Goal: Task Accomplishment & Management: Manage account settings

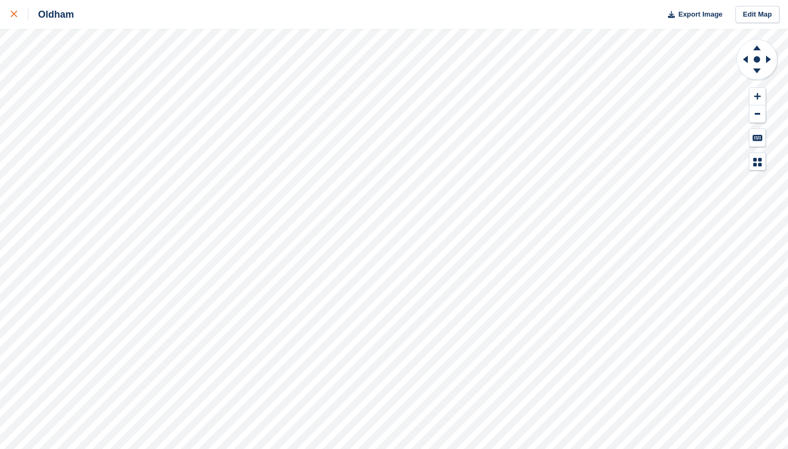
click at [14, 20] on div at bounding box center [20, 14] width 18 height 13
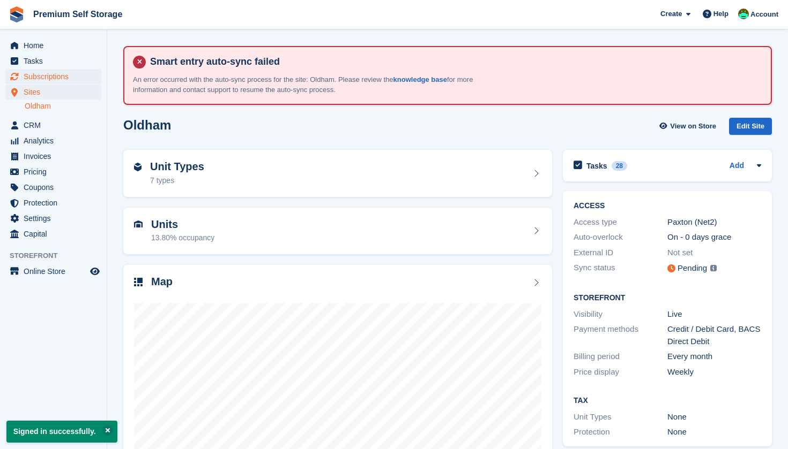
click at [40, 76] on span "Subscriptions" at bounding box center [56, 76] width 64 height 15
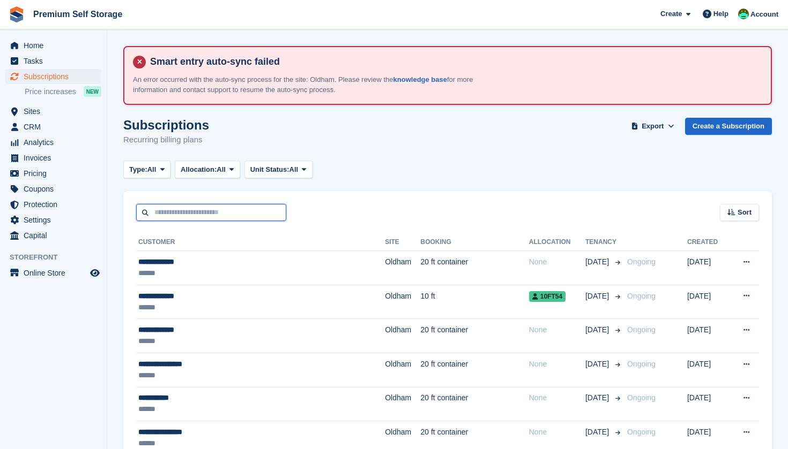
click at [207, 209] on input "text" at bounding box center [211, 213] width 150 height 18
type input "******"
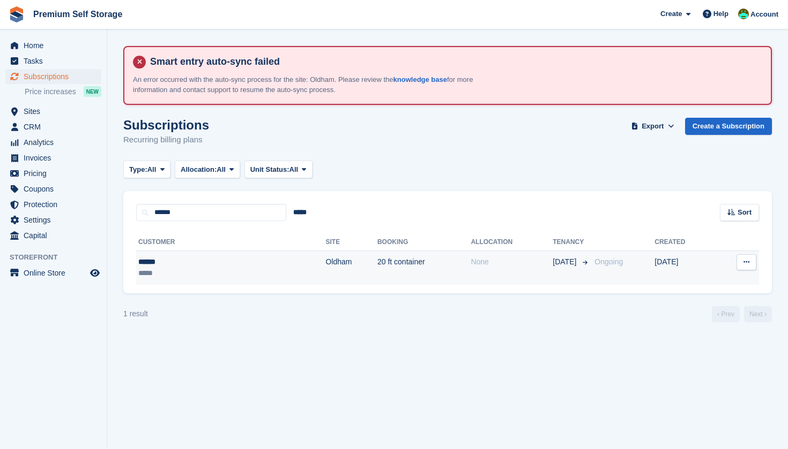
click at [156, 264] on div "******" at bounding box center [185, 262] width 94 height 11
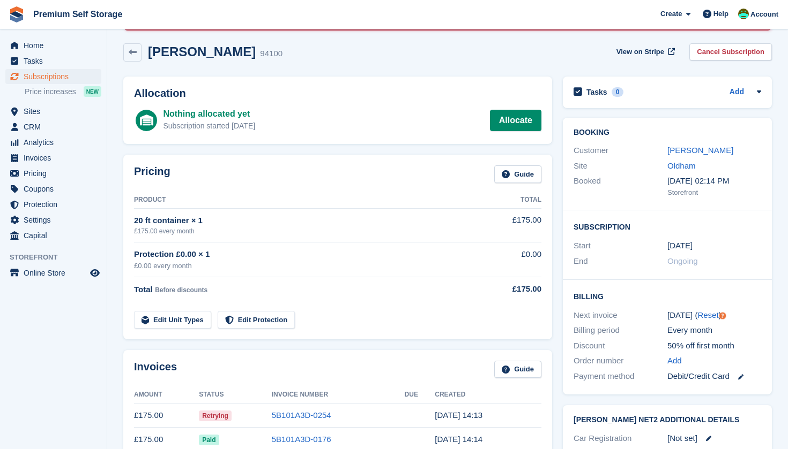
scroll to position [58, 0]
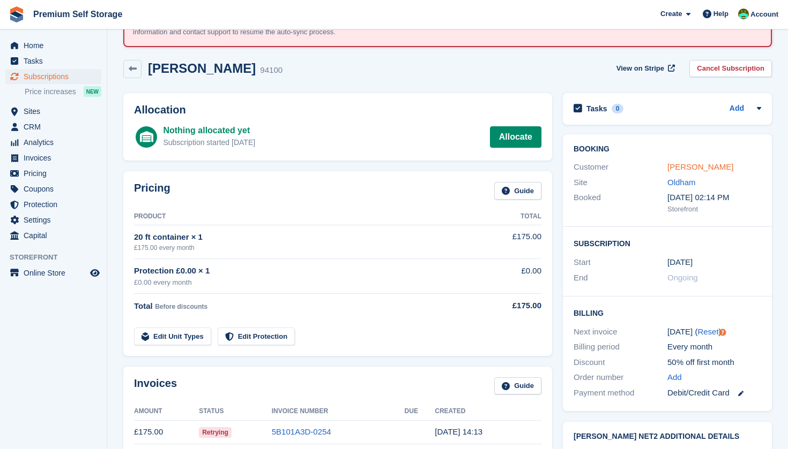
click at [675, 166] on link "Nadeem" at bounding box center [700, 166] width 66 height 9
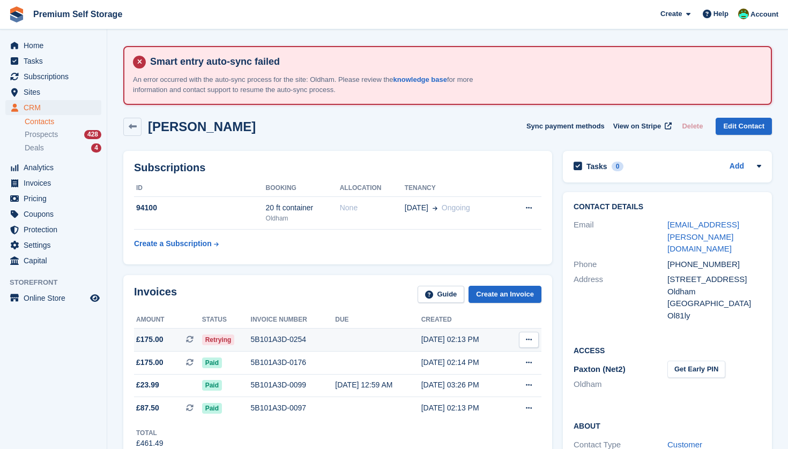
click at [159, 334] on span "£175.00" at bounding box center [149, 339] width 27 height 11
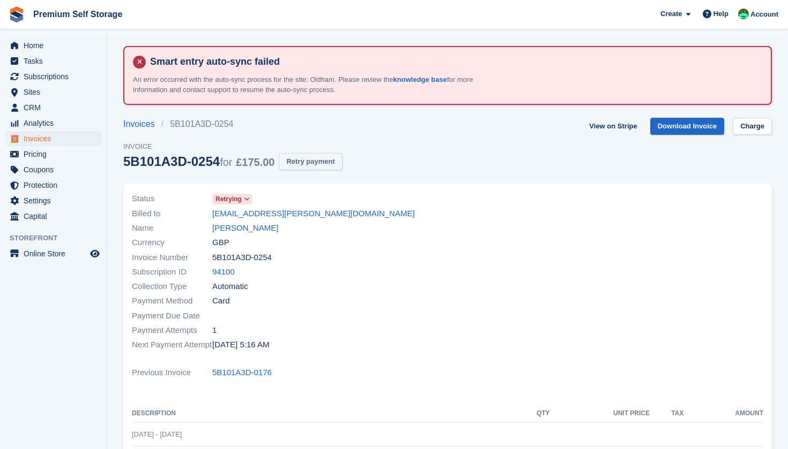
click at [322, 159] on button "Retry payment" at bounding box center [310, 162] width 63 height 18
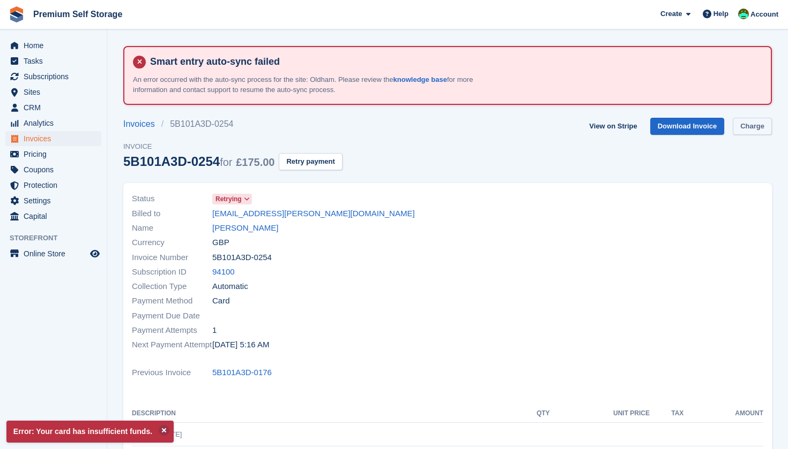
click at [745, 129] on link "Charge" at bounding box center [751, 127] width 39 height 18
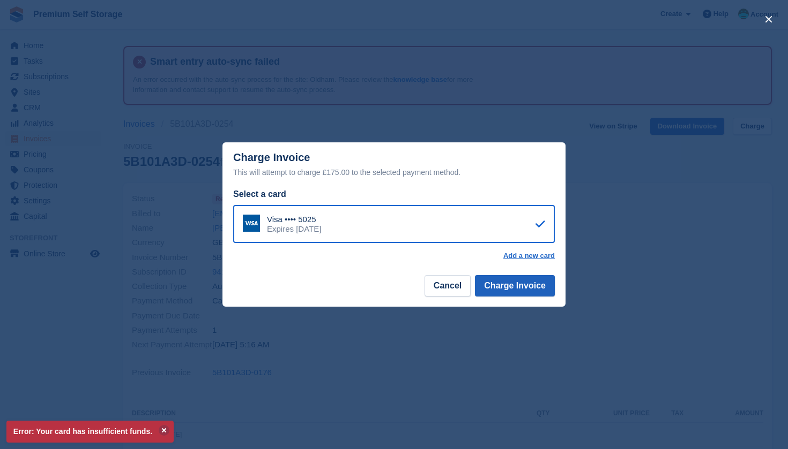
click at [501, 284] on button "Charge Invoice" at bounding box center [515, 285] width 80 height 21
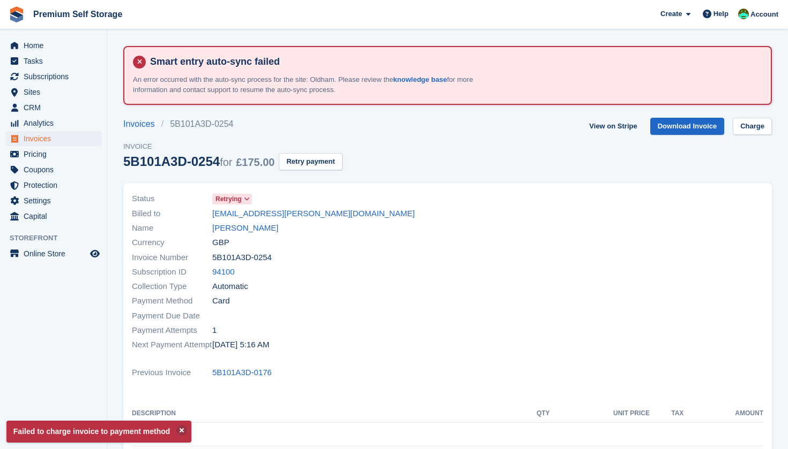
click at [57, 136] on span "Invoices" at bounding box center [56, 138] width 64 height 15
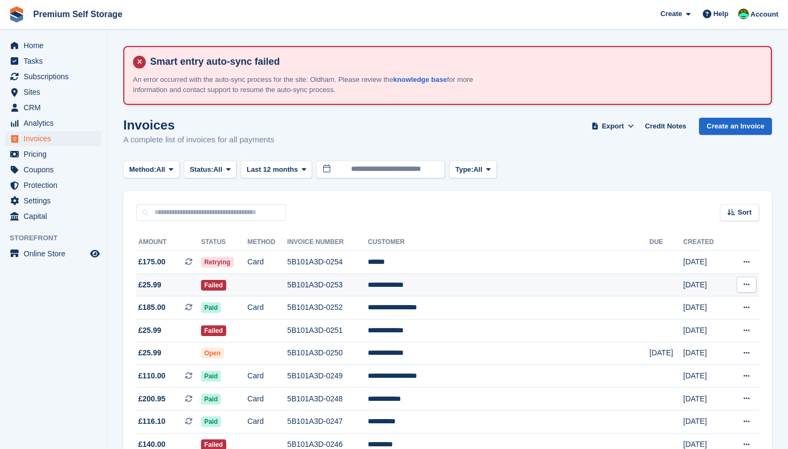
click at [175, 283] on span "£25.99" at bounding box center [168, 285] width 65 height 11
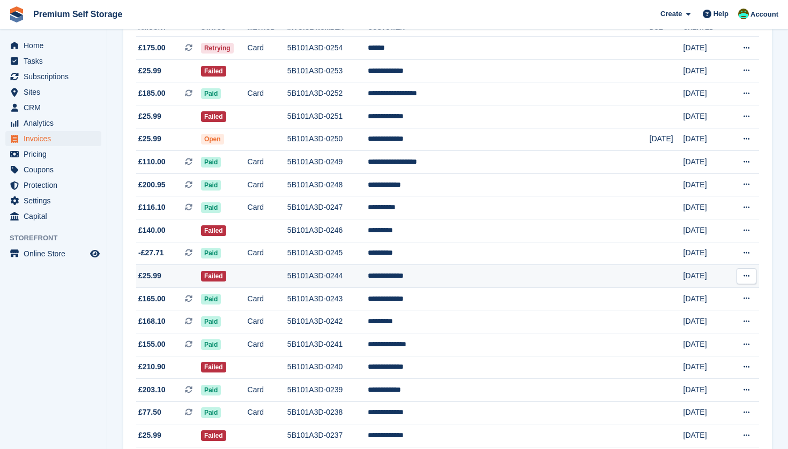
scroll to position [216, 0]
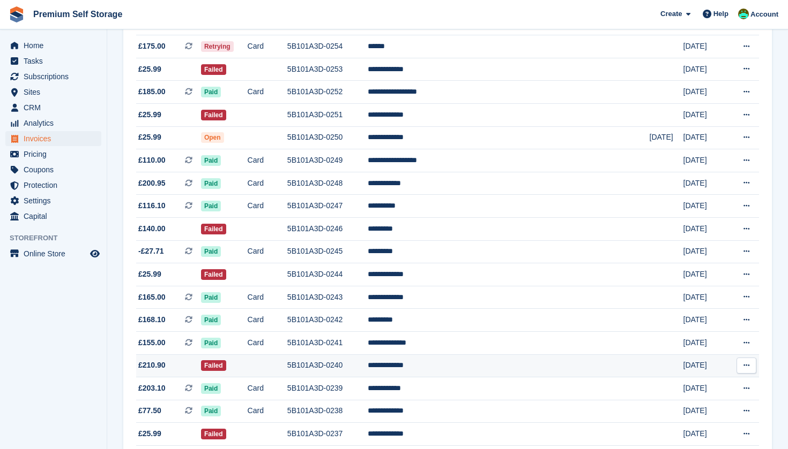
click at [183, 371] on span "£210.90" at bounding box center [168, 365] width 65 height 11
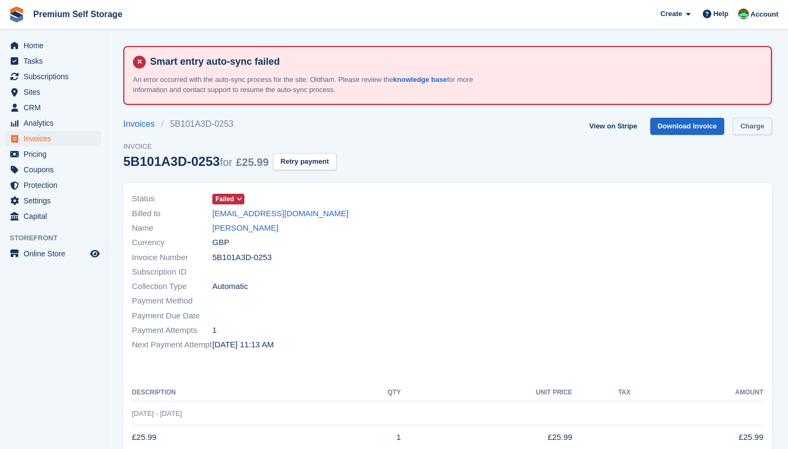
click at [757, 126] on link "Charge" at bounding box center [751, 127] width 39 height 18
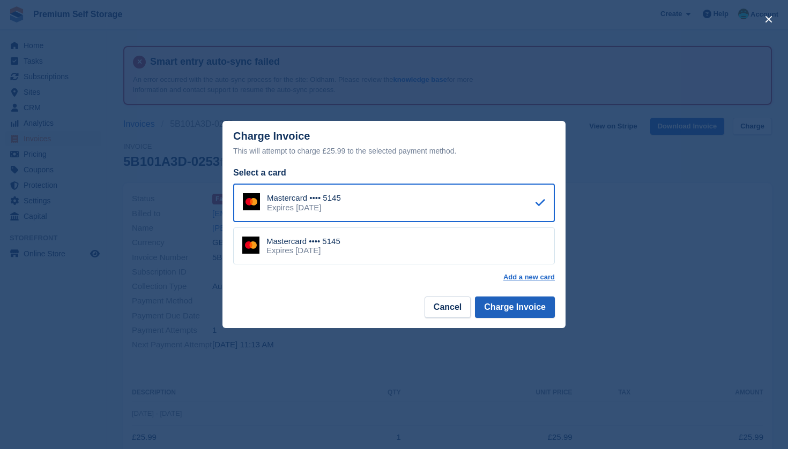
click at [504, 305] on button "Charge Invoice" at bounding box center [515, 307] width 80 height 21
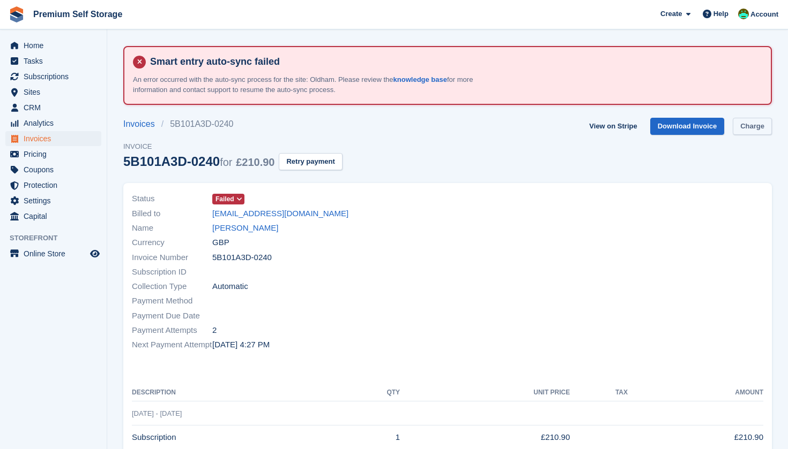
click at [753, 125] on link "Charge" at bounding box center [751, 127] width 39 height 18
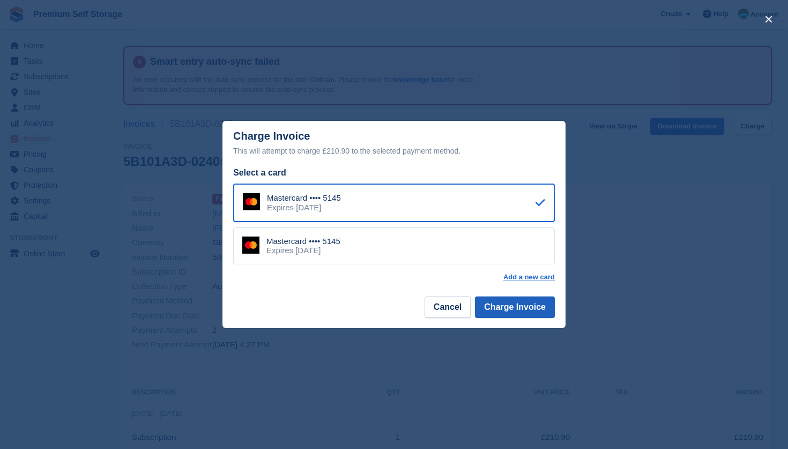
click at [500, 309] on button "Charge Invoice" at bounding box center [515, 307] width 80 height 21
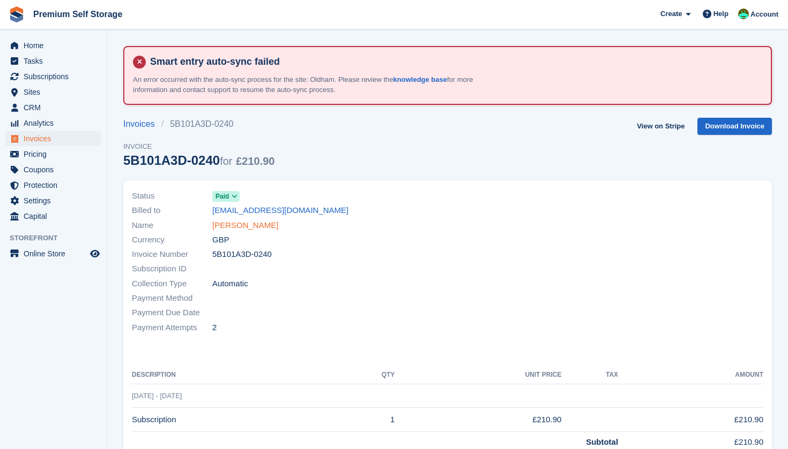
click at [253, 226] on link "[PERSON_NAME]" at bounding box center [245, 226] width 66 height 12
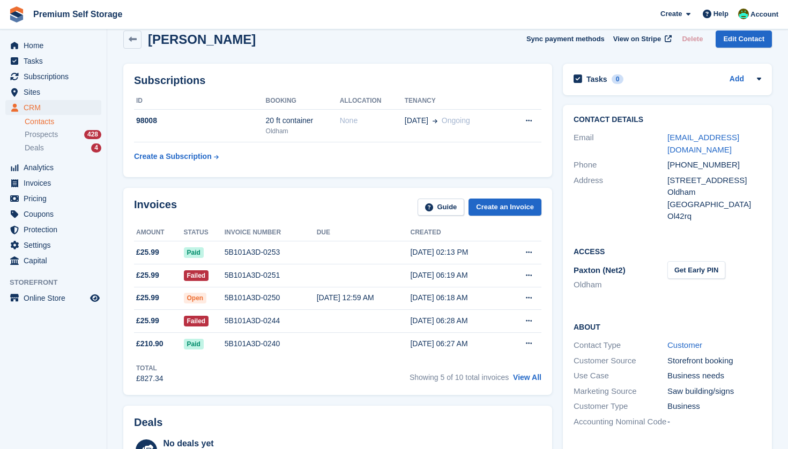
scroll to position [87, 0]
click at [684, 139] on link "[EMAIL_ADDRESS][DOMAIN_NAME]" at bounding box center [703, 143] width 72 height 21
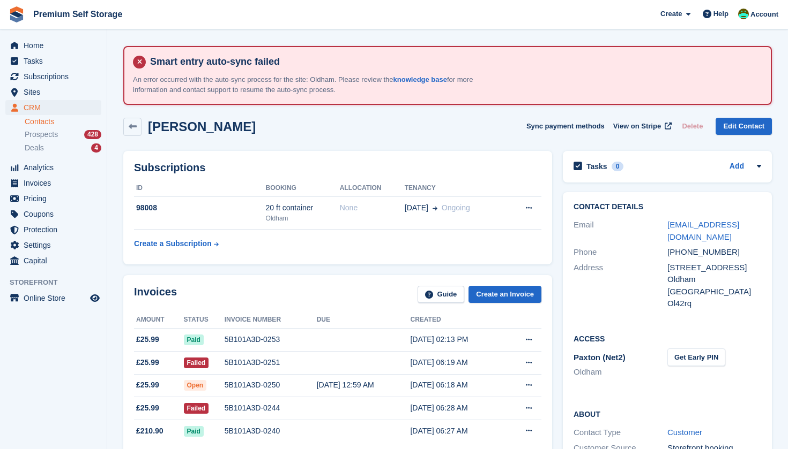
scroll to position [0, 0]
click at [62, 74] on span "Subscriptions" at bounding box center [56, 76] width 64 height 15
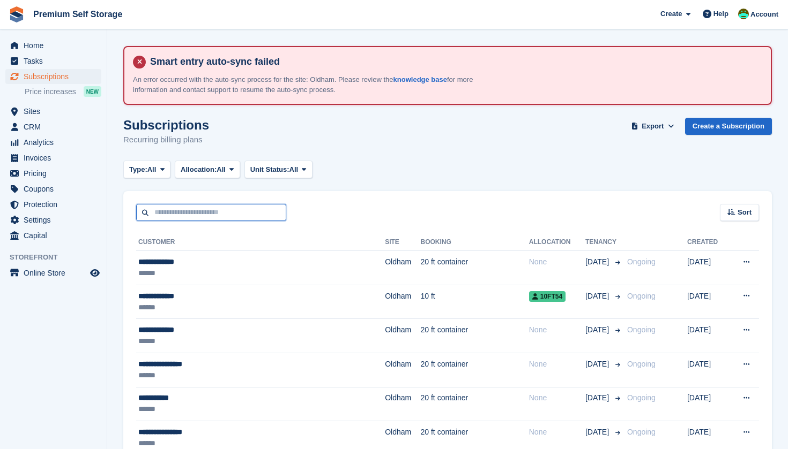
click at [206, 211] on input "text" at bounding box center [211, 213] width 150 height 18
type input "*****"
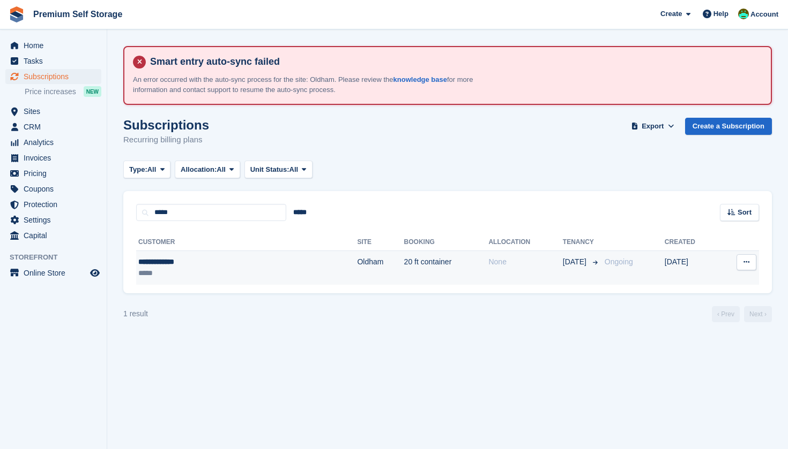
click at [176, 258] on div "**********" at bounding box center [199, 262] width 122 height 11
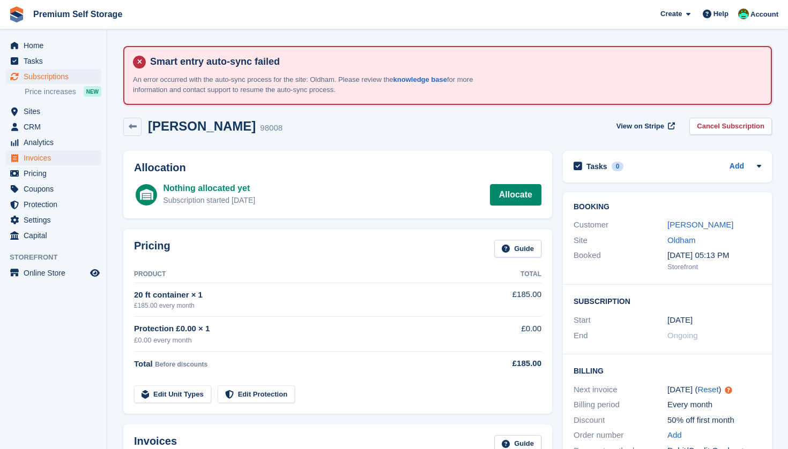
click at [43, 160] on span "Invoices" at bounding box center [56, 158] width 64 height 15
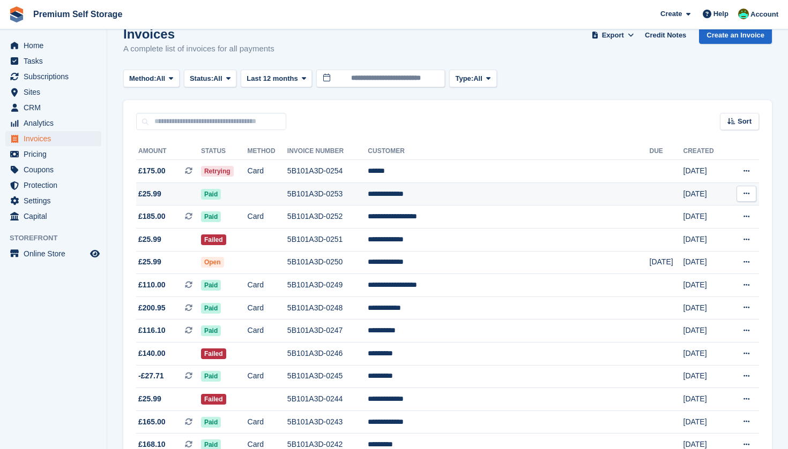
scroll to position [92, 0]
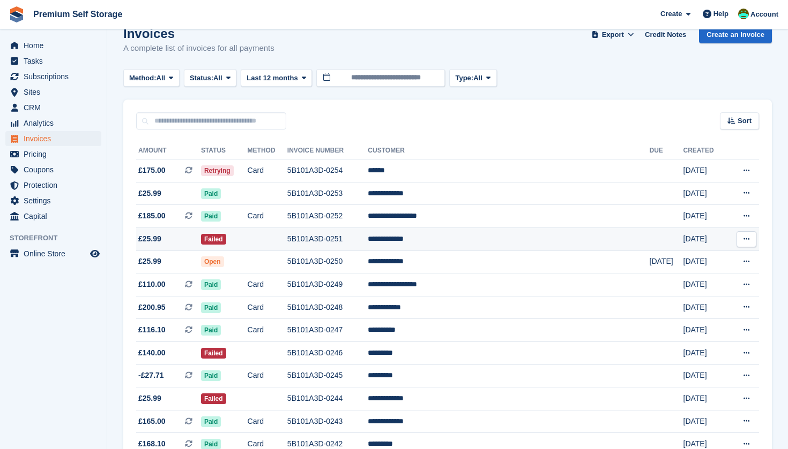
click at [748, 237] on icon at bounding box center [746, 239] width 6 height 7
click at [201, 241] on span "£25.99" at bounding box center [168, 239] width 65 height 11
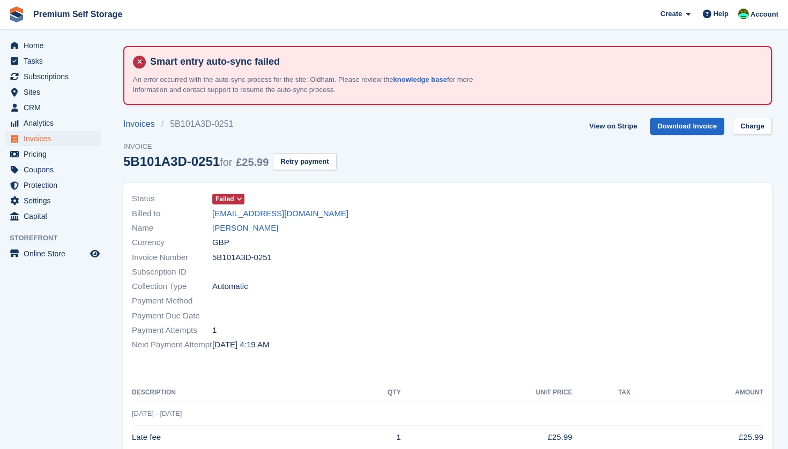
click at [235, 200] on span "Failed" at bounding box center [228, 199] width 32 height 11
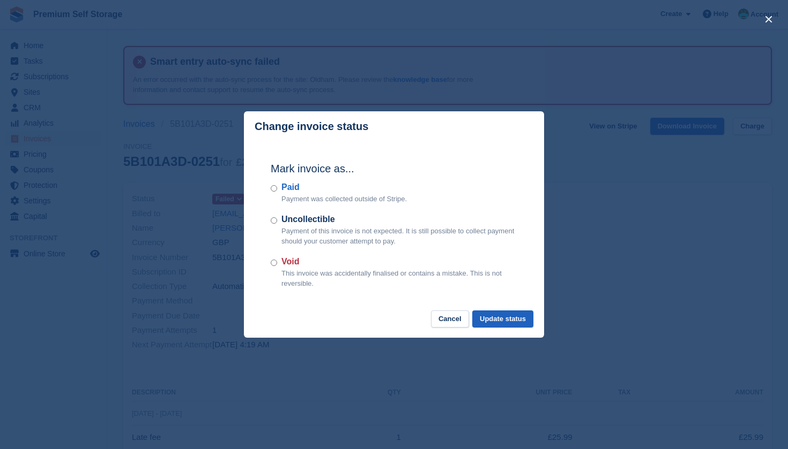
click at [502, 320] on button "Update status" at bounding box center [502, 320] width 61 height 18
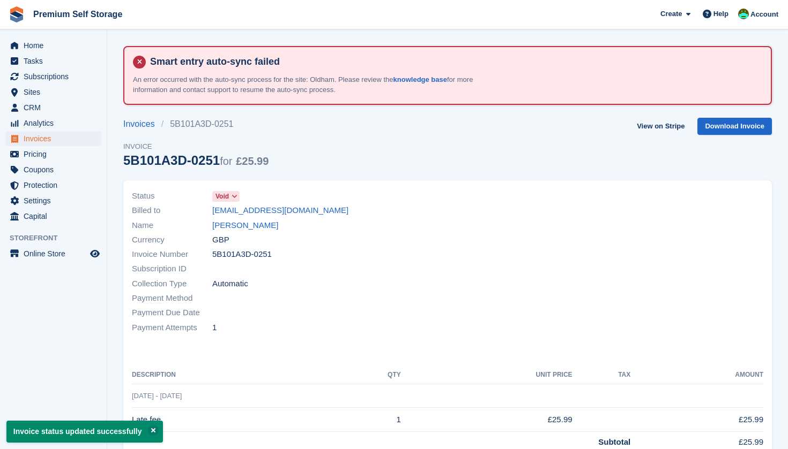
click at [73, 138] on span "Invoices" at bounding box center [56, 138] width 64 height 15
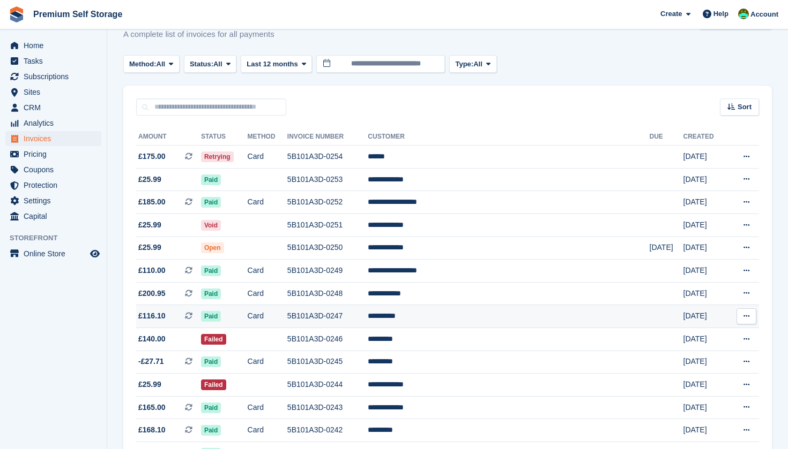
scroll to position [107, 0]
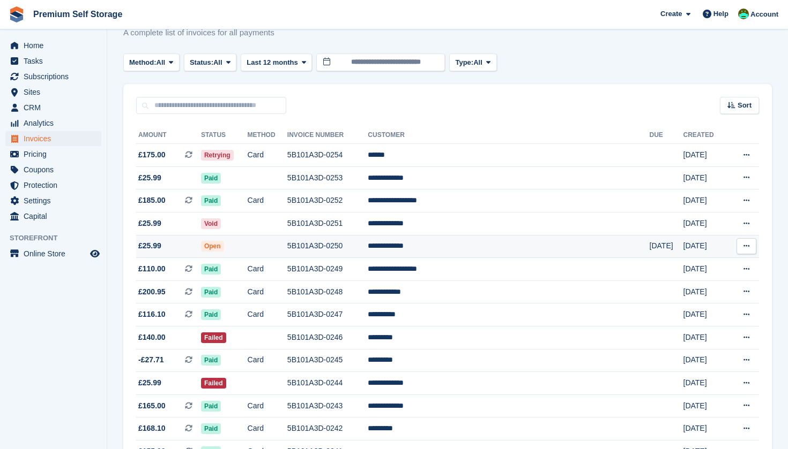
click at [248, 246] on td "Open" at bounding box center [224, 246] width 47 height 23
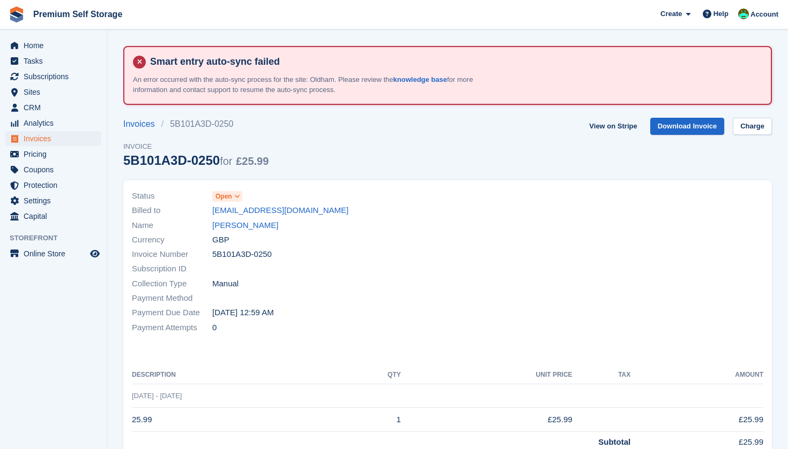
click at [234, 198] on span at bounding box center [237, 196] width 9 height 9
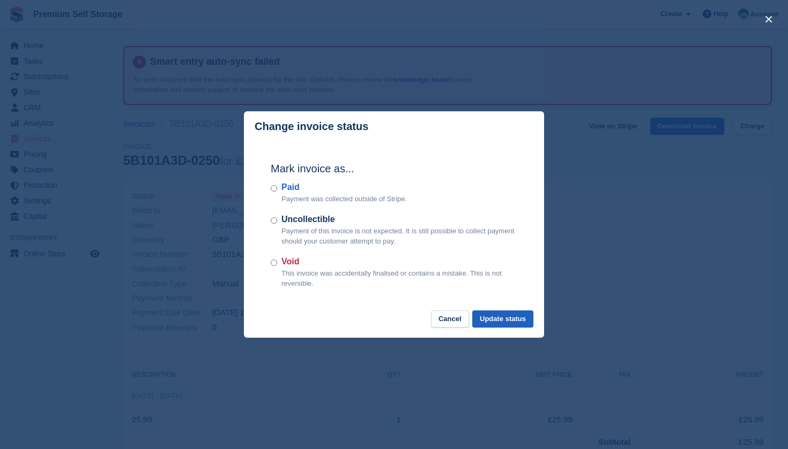
click at [486, 319] on button "Update status" at bounding box center [502, 320] width 61 height 18
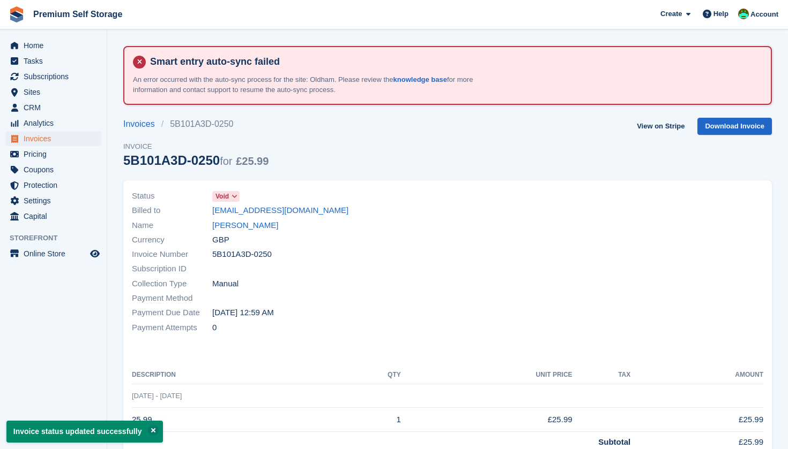
click at [56, 140] on span "Invoices" at bounding box center [56, 138] width 64 height 15
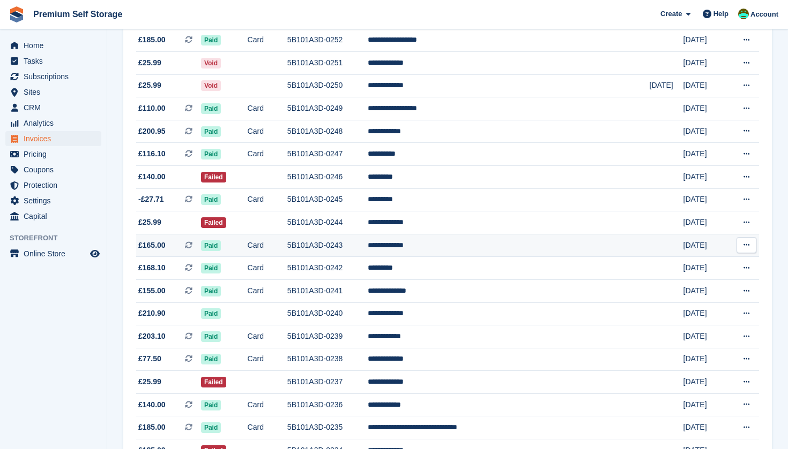
scroll to position [269, 0]
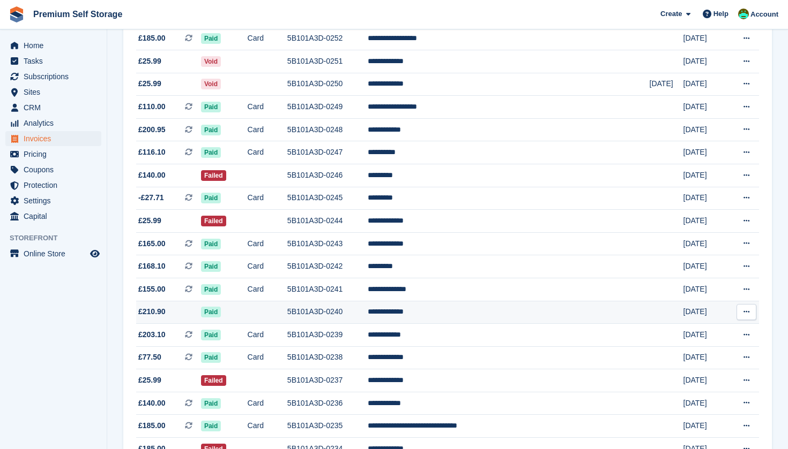
click at [196, 315] on span "£210.90" at bounding box center [168, 311] width 65 height 11
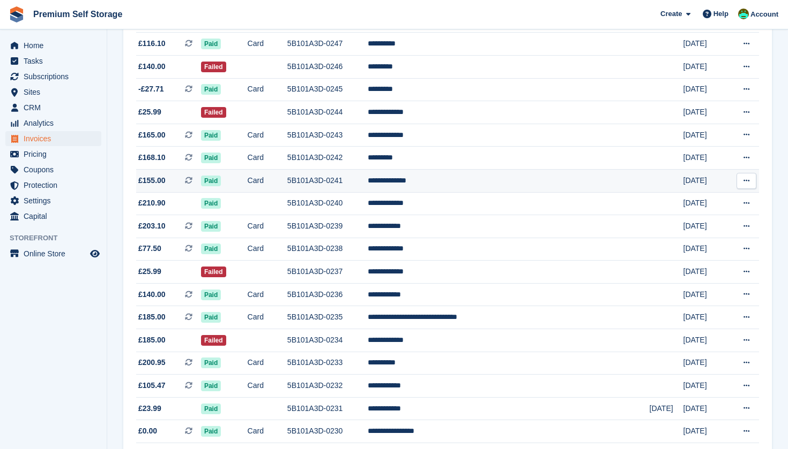
scroll to position [379, 0]
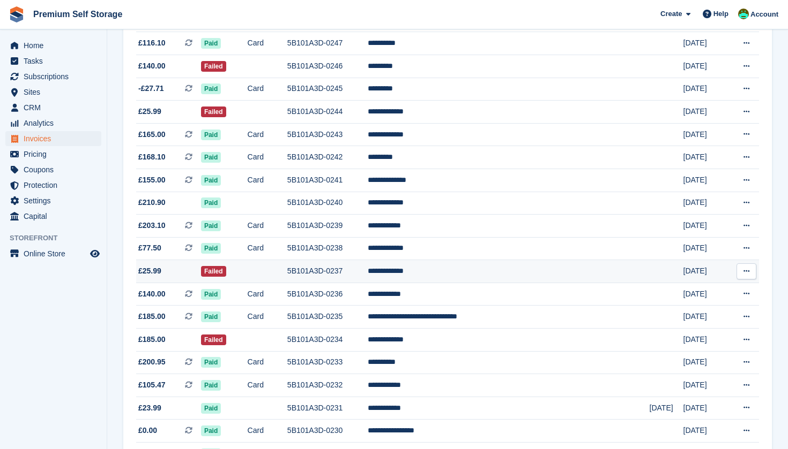
click at [188, 277] on span "£25.99" at bounding box center [168, 271] width 65 height 11
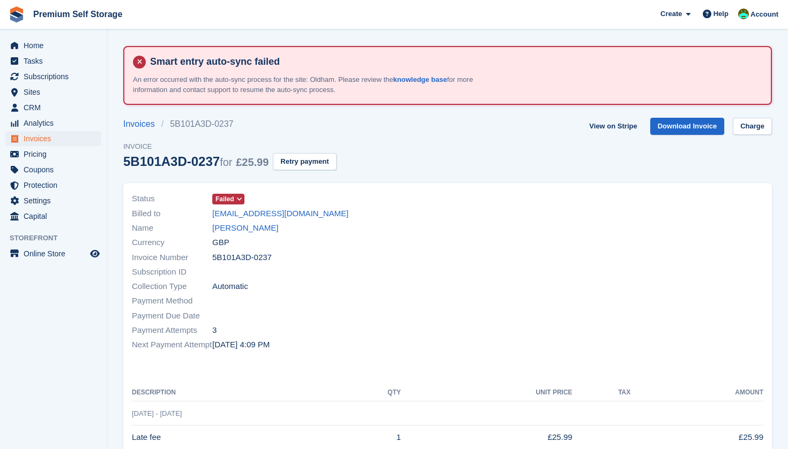
click at [57, 136] on span "Invoices" at bounding box center [56, 138] width 64 height 15
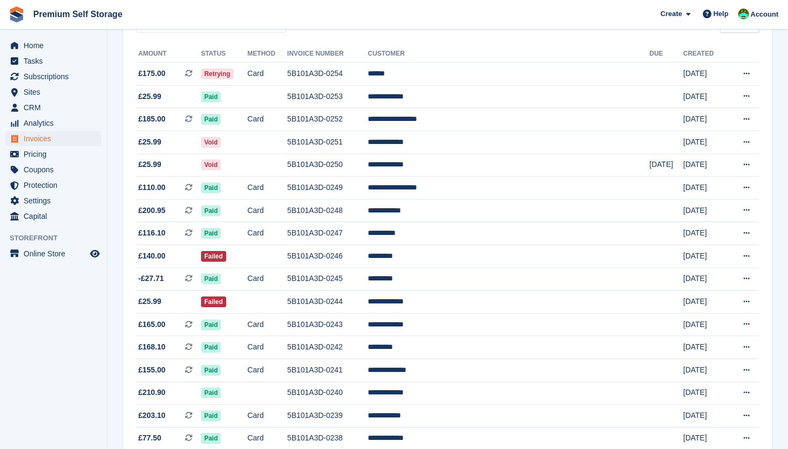
scroll to position [107, 0]
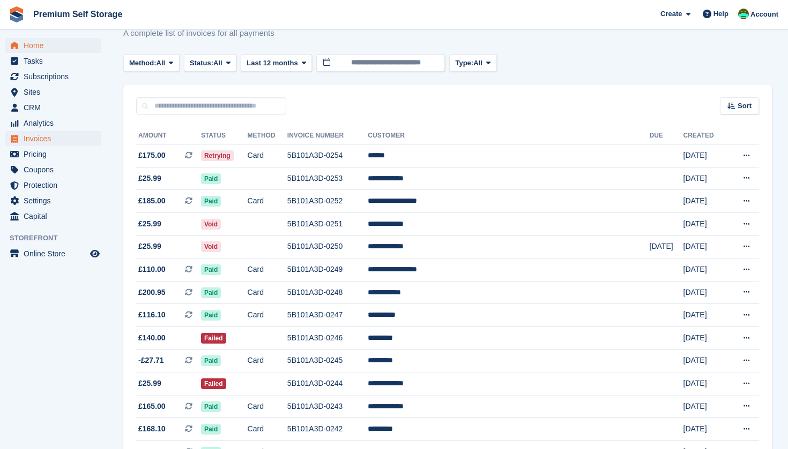
click at [61, 42] on span "Home" at bounding box center [56, 45] width 64 height 15
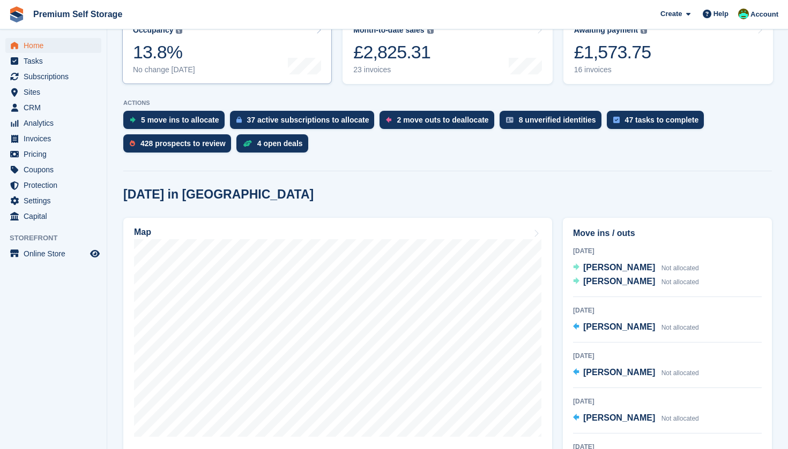
scroll to position [228, 0]
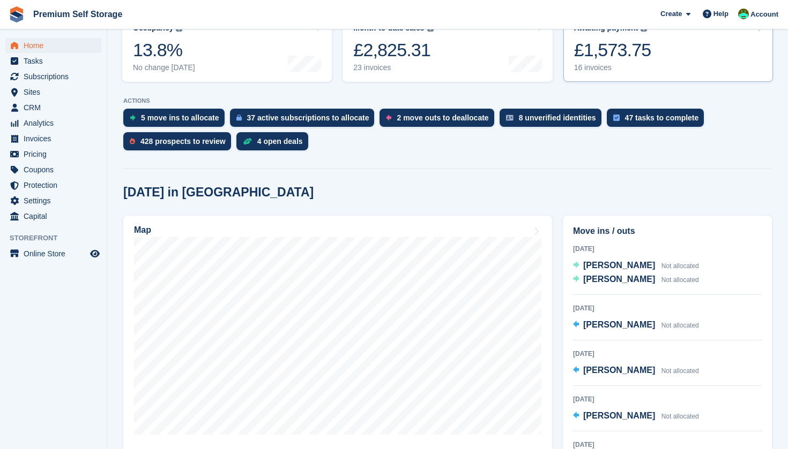
click at [606, 61] on div "Awaiting payment The total outstanding balance on all open invoices. £1,573.75 …" at bounding box center [612, 48] width 77 height 49
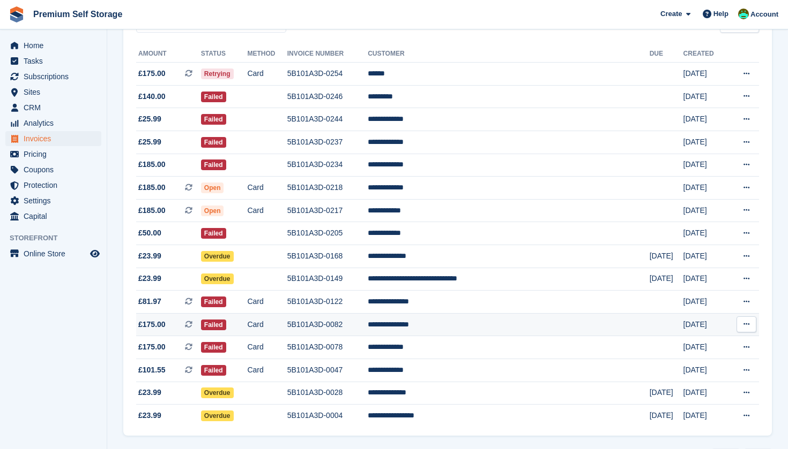
scroll to position [180, 0]
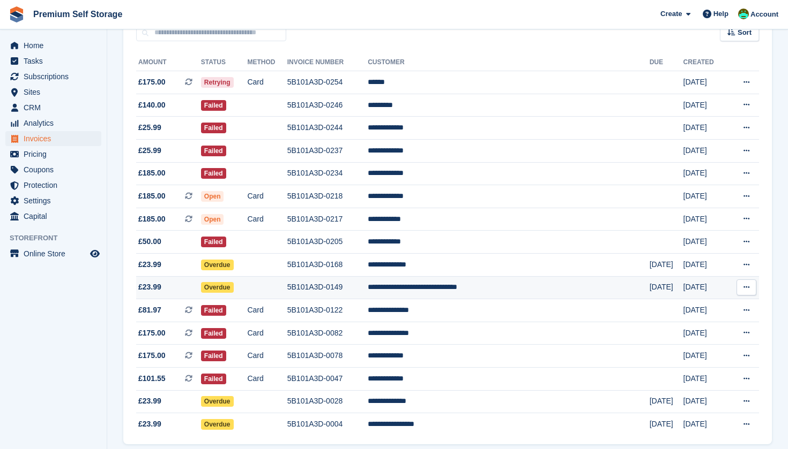
click at [248, 289] on td "Overdue" at bounding box center [224, 287] width 47 height 23
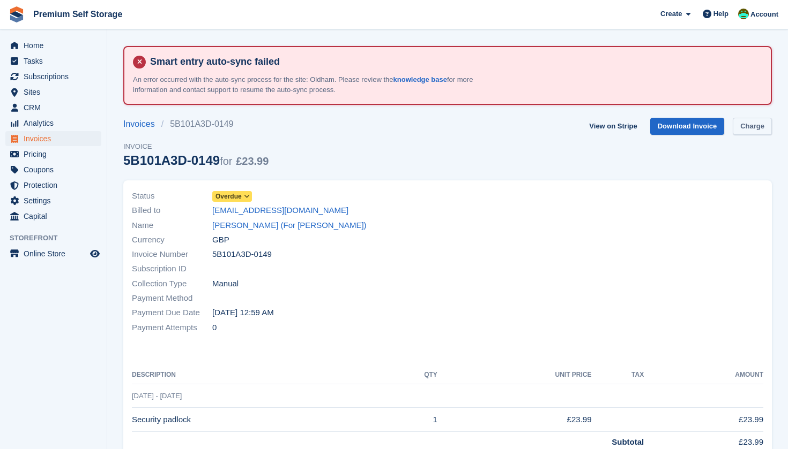
click at [762, 125] on link "Charge" at bounding box center [751, 127] width 39 height 18
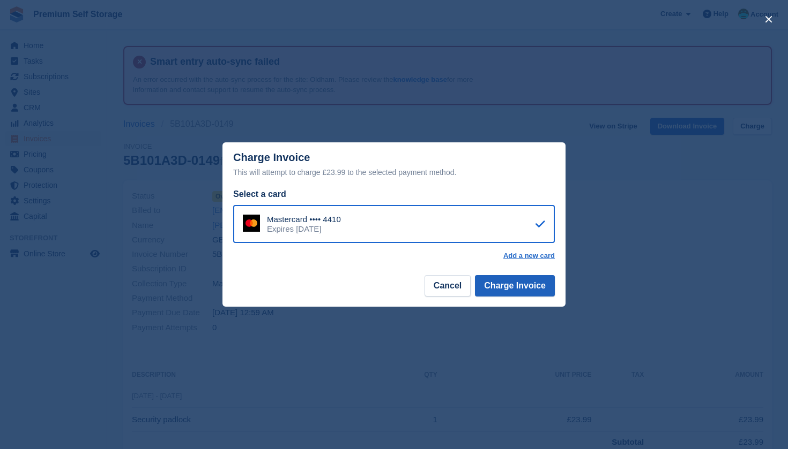
click at [522, 286] on button "Charge Invoice" at bounding box center [515, 285] width 80 height 21
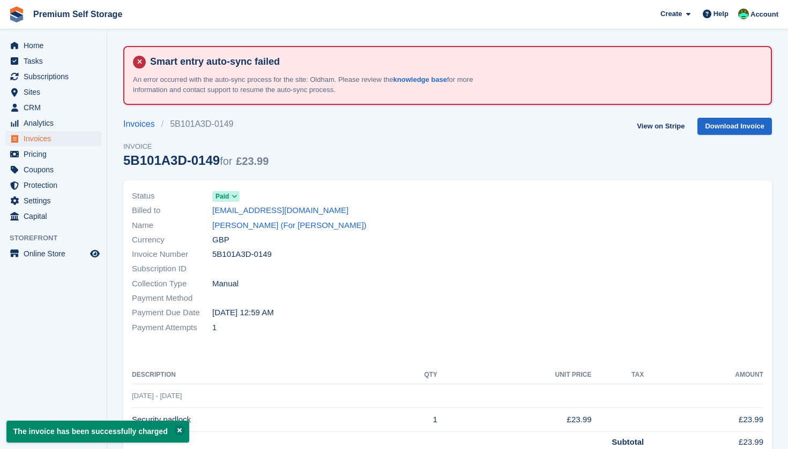
click at [68, 136] on span "Invoices" at bounding box center [56, 138] width 64 height 15
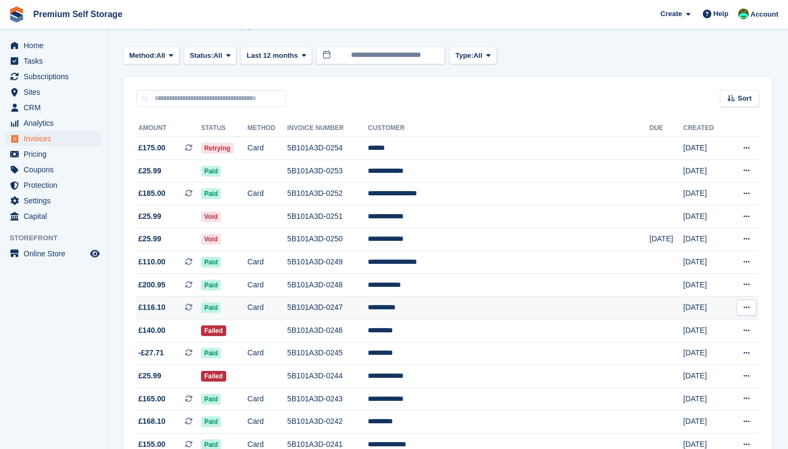
scroll to position [107, 0]
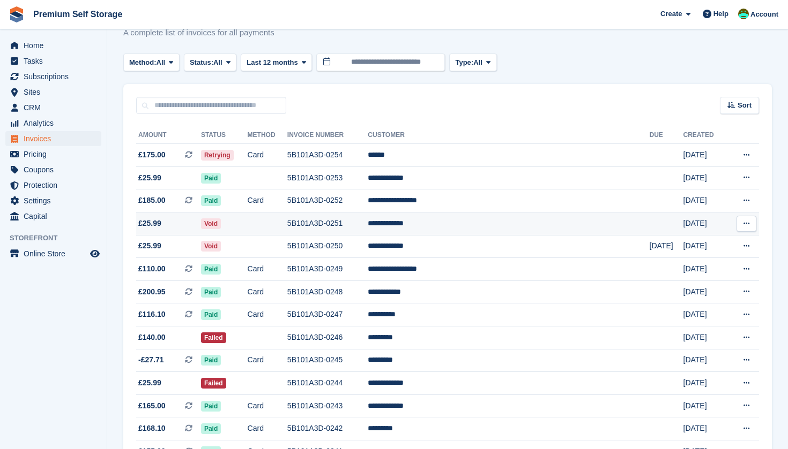
click at [744, 223] on icon at bounding box center [746, 223] width 6 height 7
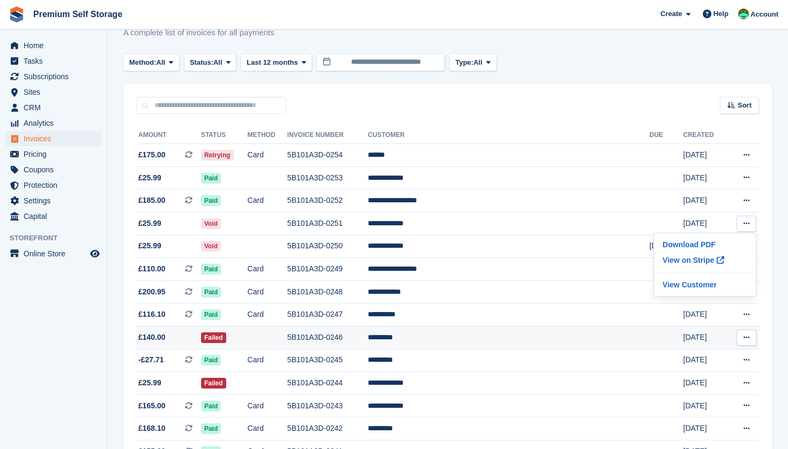
click at [197, 343] on span "£140.00" at bounding box center [168, 337] width 65 height 11
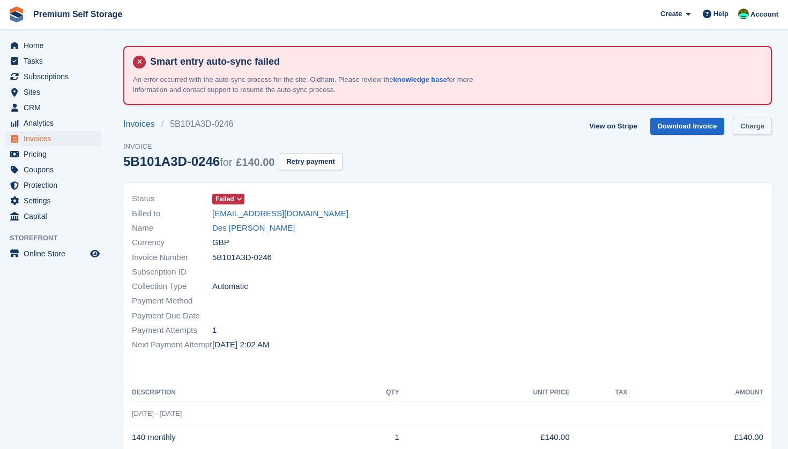
click at [748, 128] on link "Charge" at bounding box center [751, 127] width 39 height 18
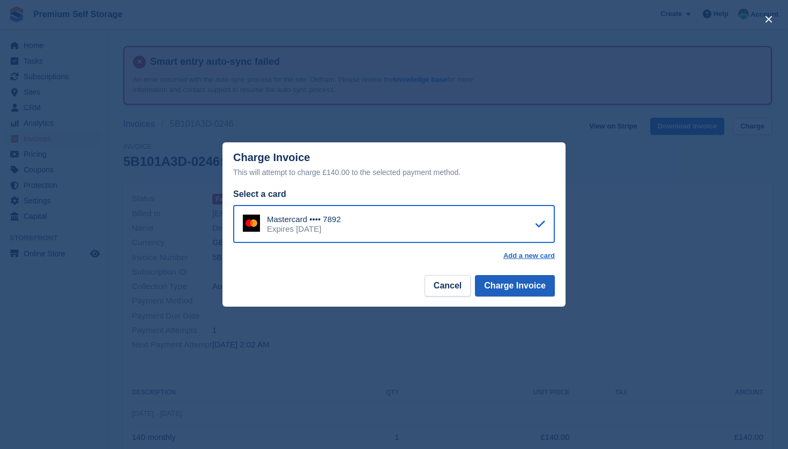
click at [503, 283] on button "Charge Invoice" at bounding box center [515, 285] width 80 height 21
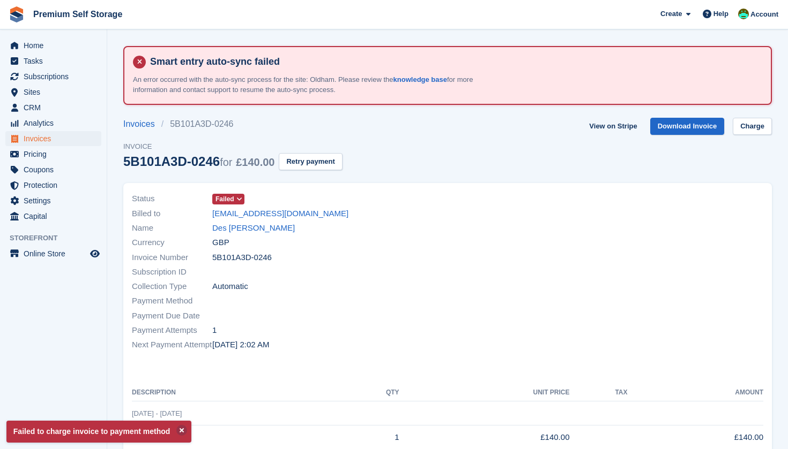
click at [65, 137] on span "Invoices" at bounding box center [56, 138] width 64 height 15
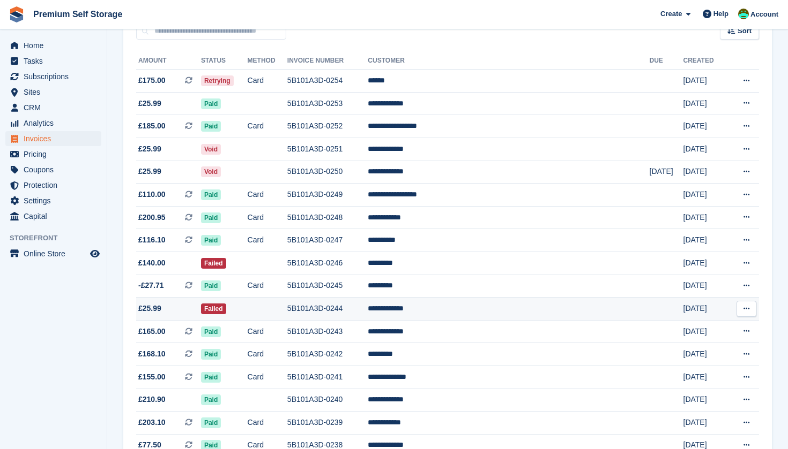
scroll to position [182, 0]
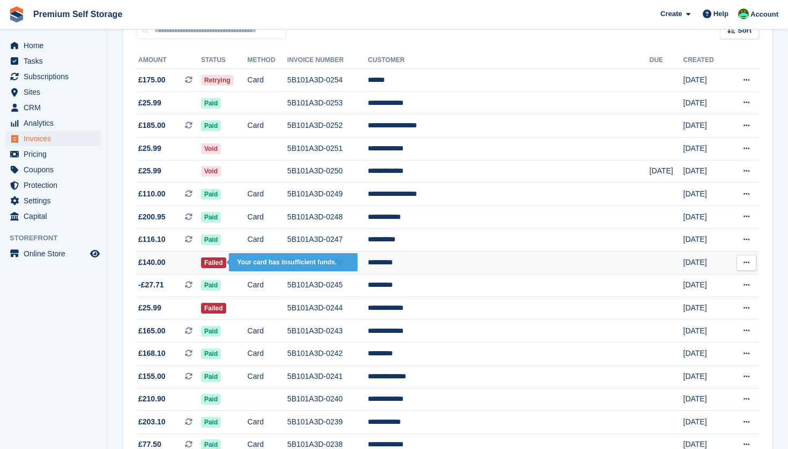
click at [226, 264] on span "Failed" at bounding box center [213, 263] width 25 height 11
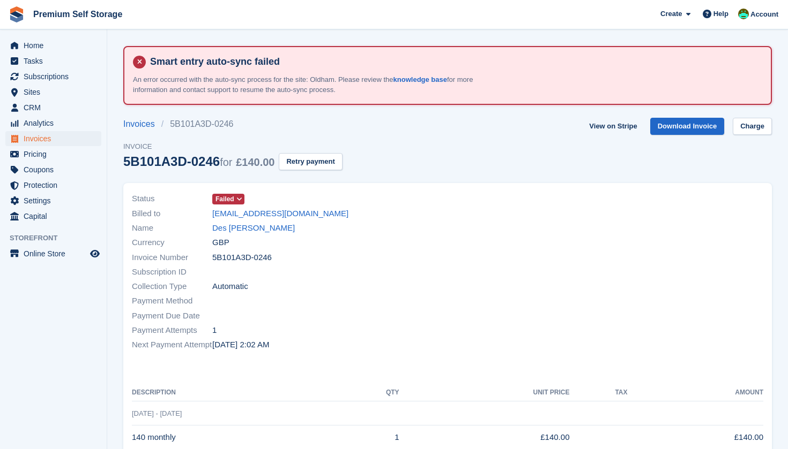
click at [230, 201] on span "Failed" at bounding box center [224, 199] width 19 height 10
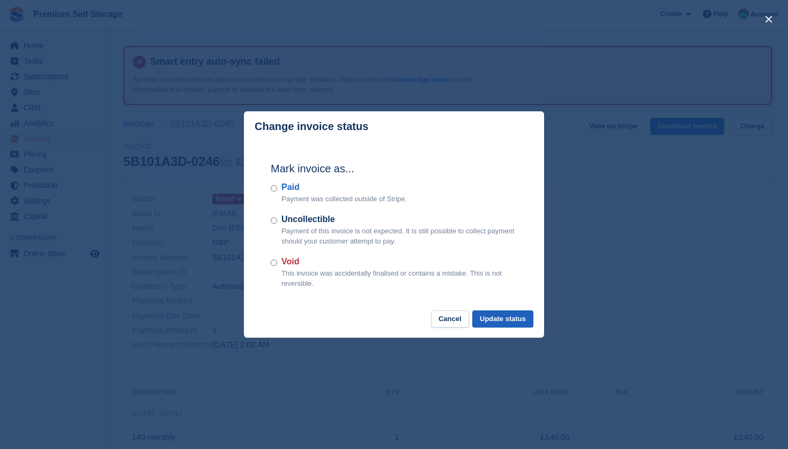
click at [492, 318] on button "Update status" at bounding box center [502, 320] width 61 height 18
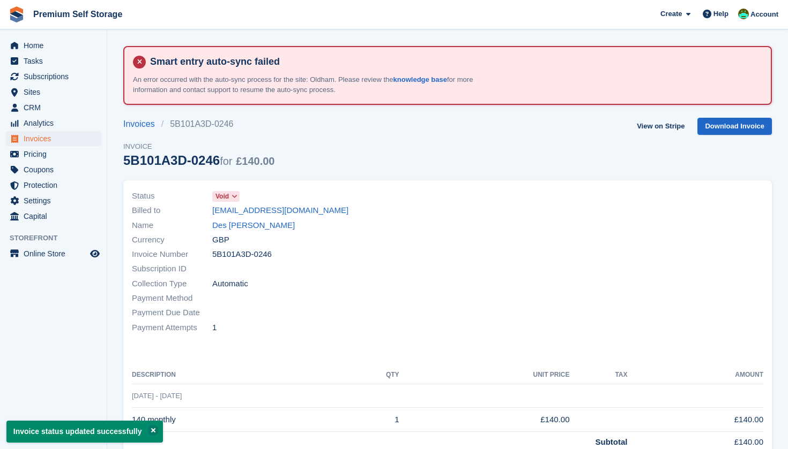
click at [65, 138] on span "Invoices" at bounding box center [56, 138] width 64 height 15
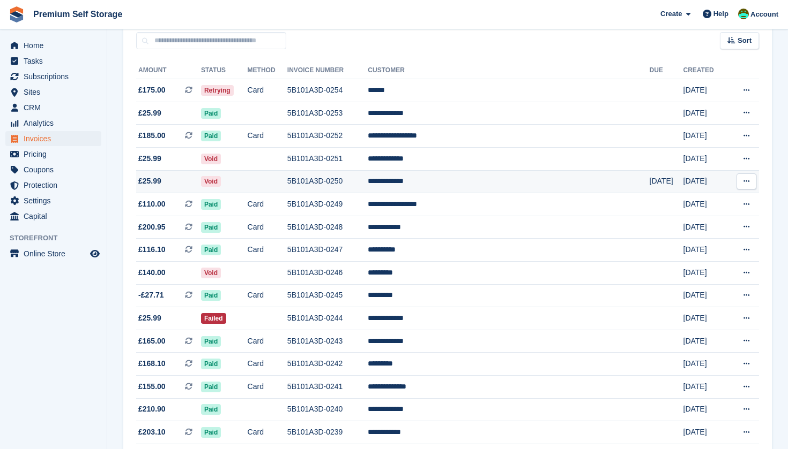
scroll to position [182, 0]
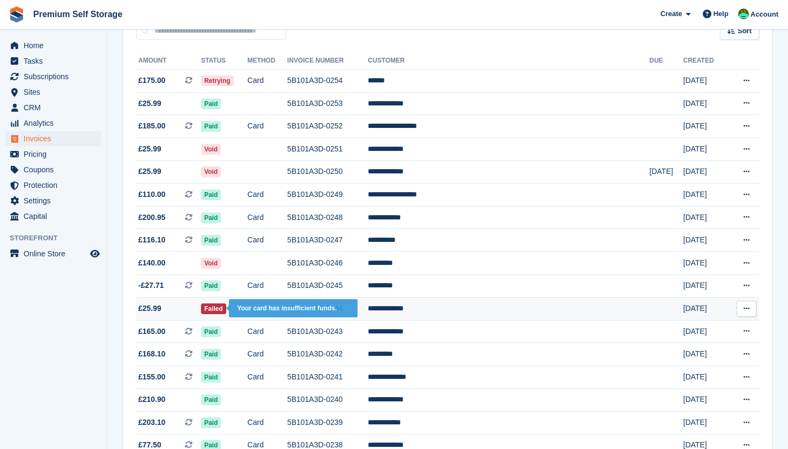
click at [226, 314] on span "Failed" at bounding box center [213, 309] width 25 height 11
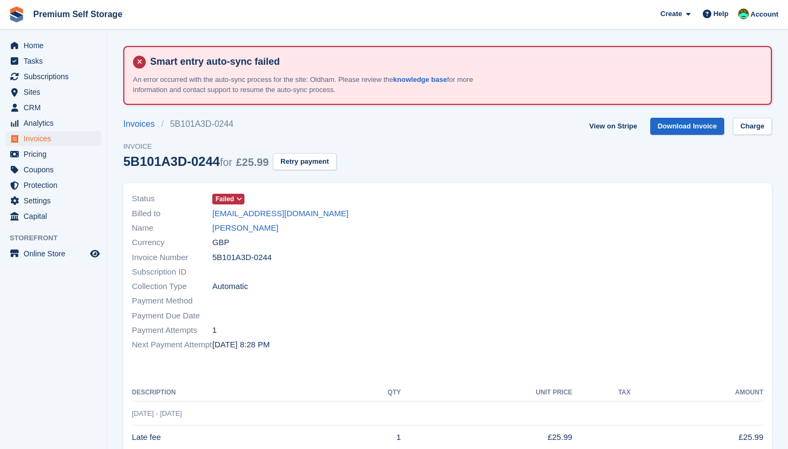
click at [237, 197] on icon at bounding box center [239, 199] width 6 height 6
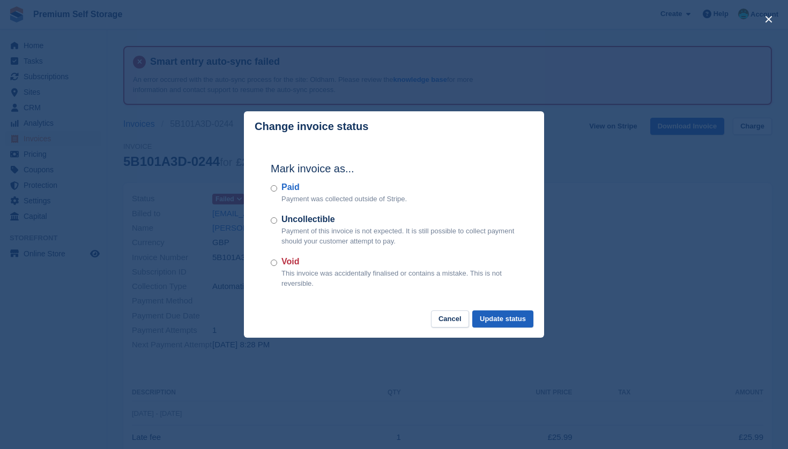
click at [493, 320] on button "Update status" at bounding box center [502, 320] width 61 height 18
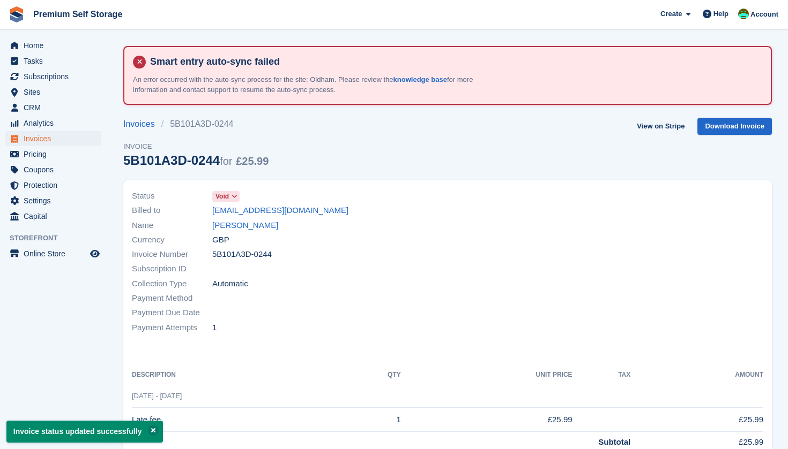
click at [78, 141] on span "Invoices" at bounding box center [56, 138] width 64 height 15
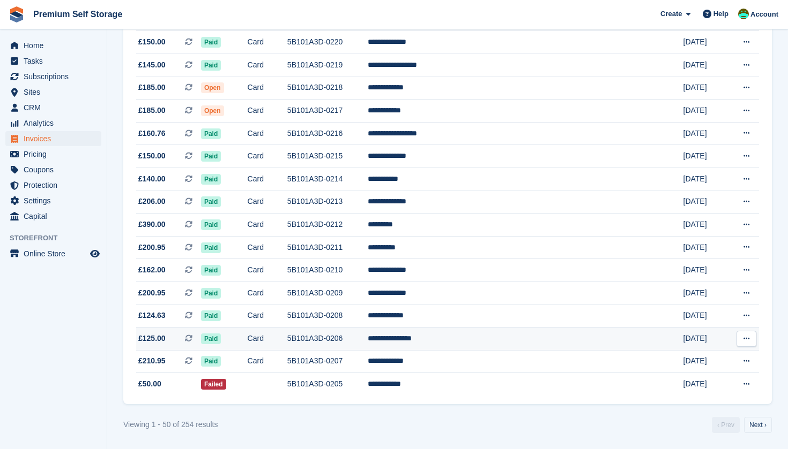
scroll to position [1022, 0]
click at [760, 421] on link "Next ›" at bounding box center [758, 425] width 28 height 16
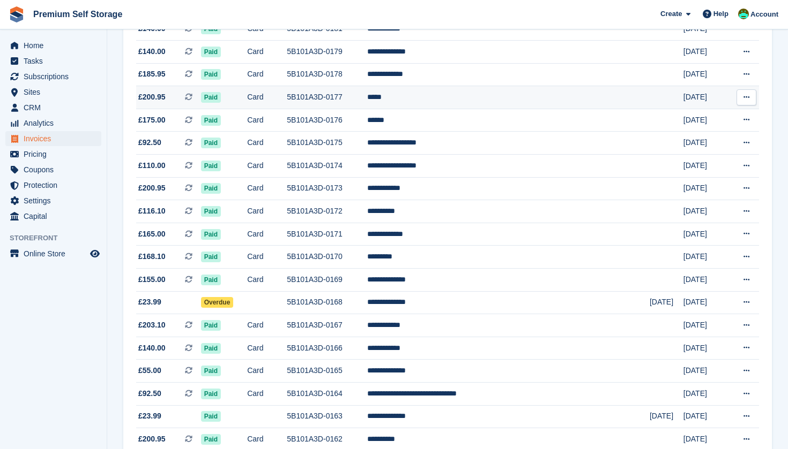
scroll to position [783, 0]
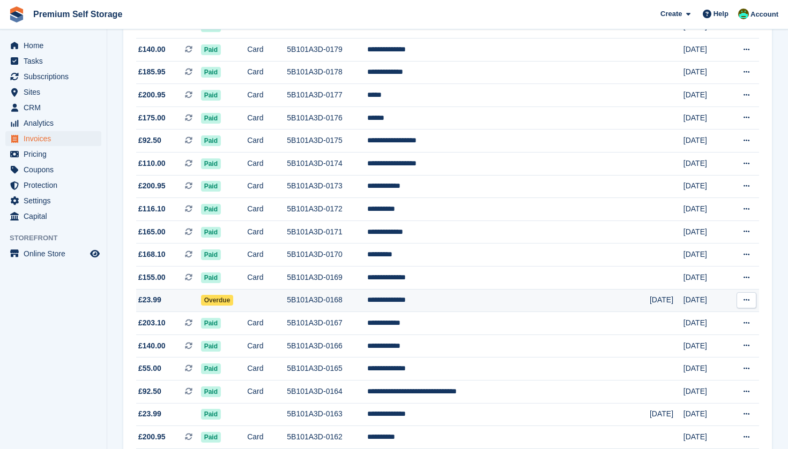
click at [248, 312] on td "Overdue" at bounding box center [224, 300] width 47 height 23
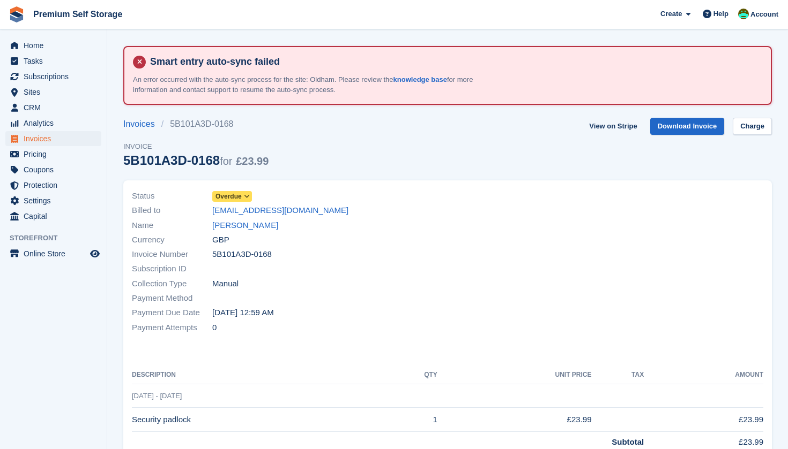
click at [246, 194] on icon at bounding box center [247, 196] width 6 height 6
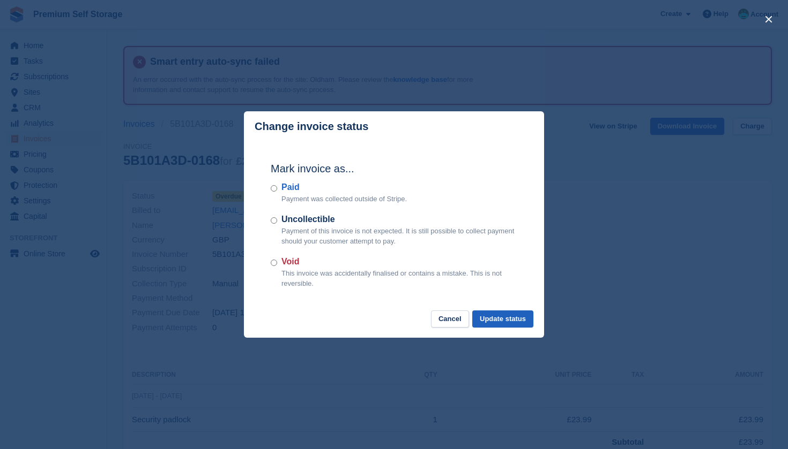
click at [493, 316] on button "Update status" at bounding box center [502, 320] width 61 height 18
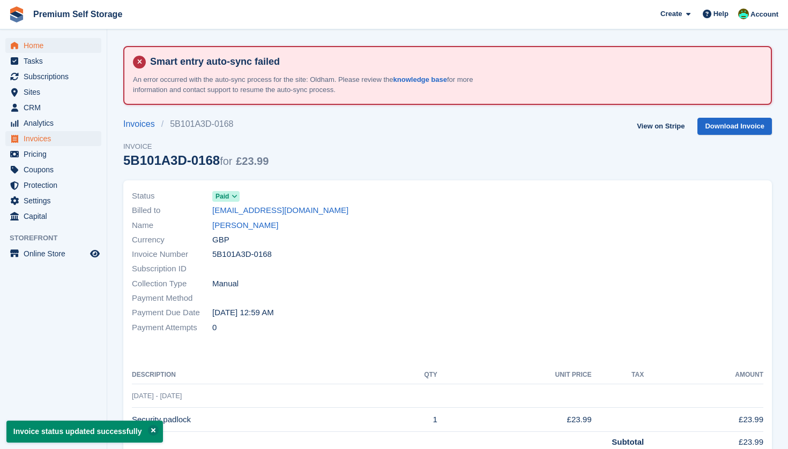
click at [45, 44] on span "Home" at bounding box center [56, 45] width 64 height 15
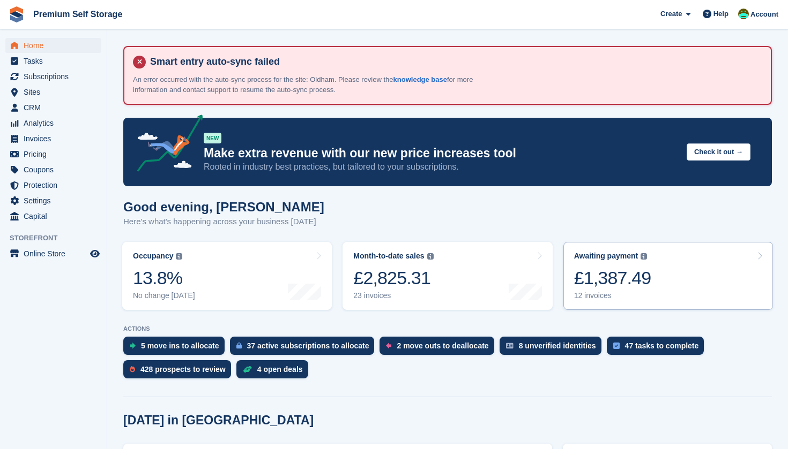
click at [625, 282] on div "£1,387.49" at bounding box center [612, 278] width 77 height 22
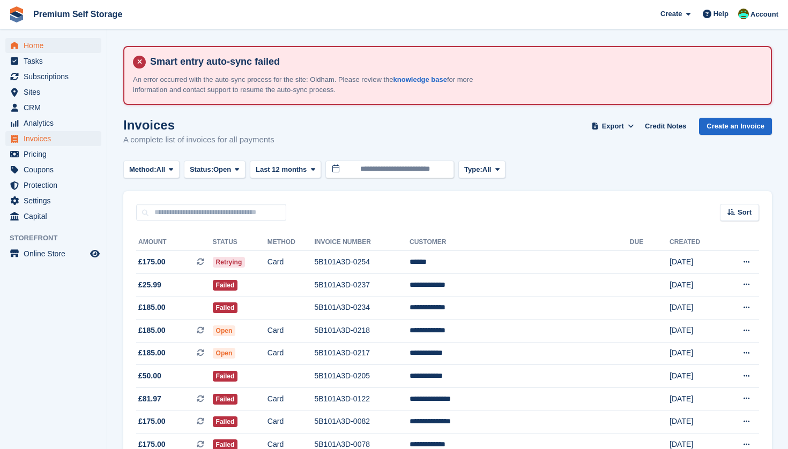
click at [54, 41] on span "Home" at bounding box center [56, 45] width 64 height 15
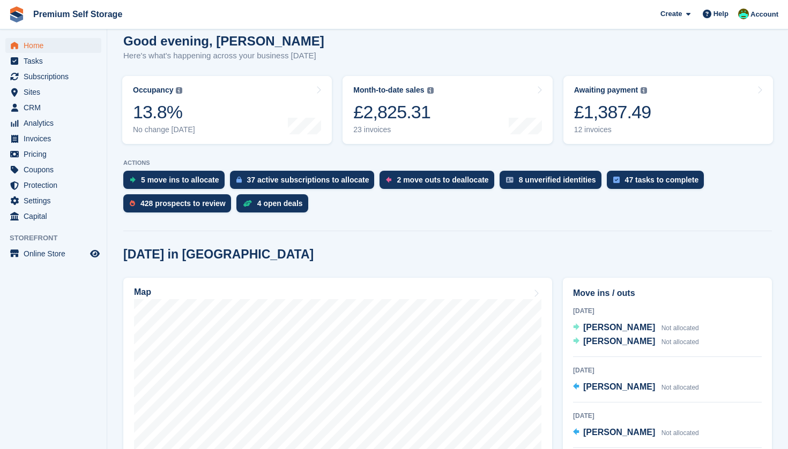
scroll to position [167, 0]
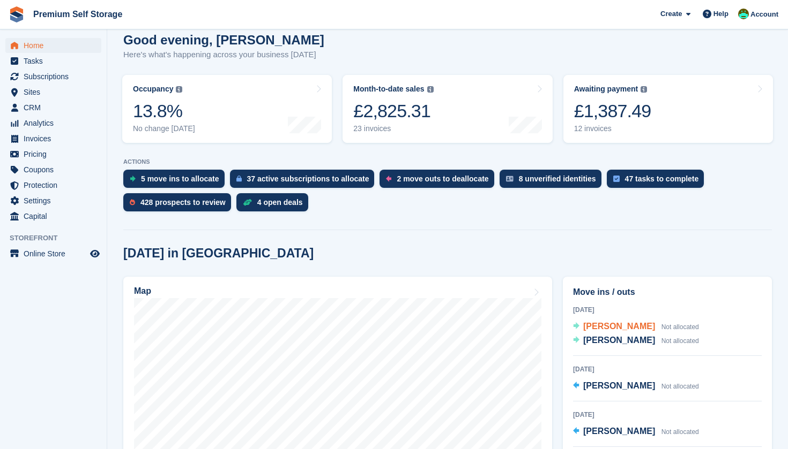
click at [639, 327] on span "[PERSON_NAME]" at bounding box center [619, 326] width 72 height 9
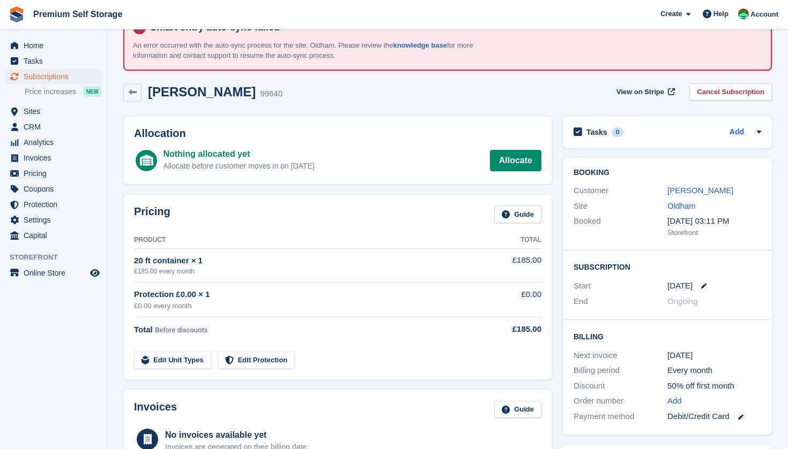
scroll to position [27, 0]
